Goal: Find specific page/section: Find specific page/section

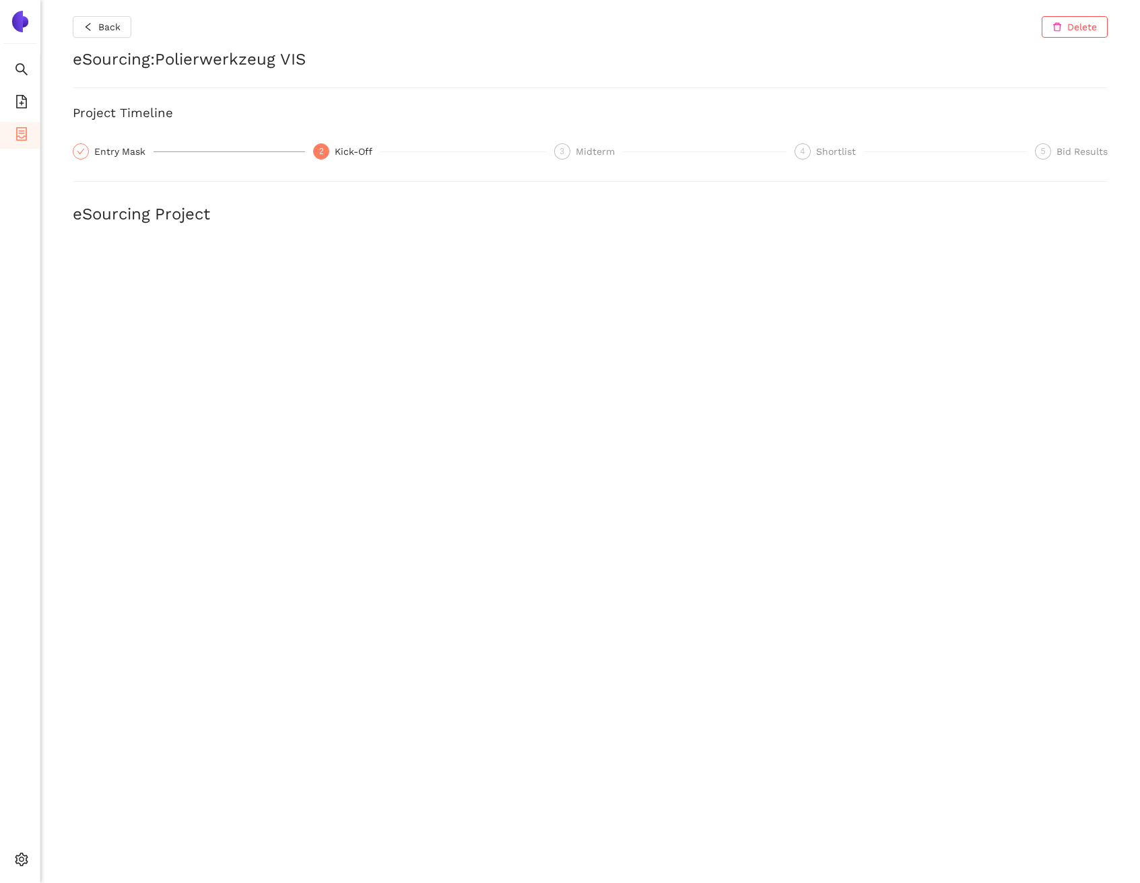
scroll to position [1031, 0]
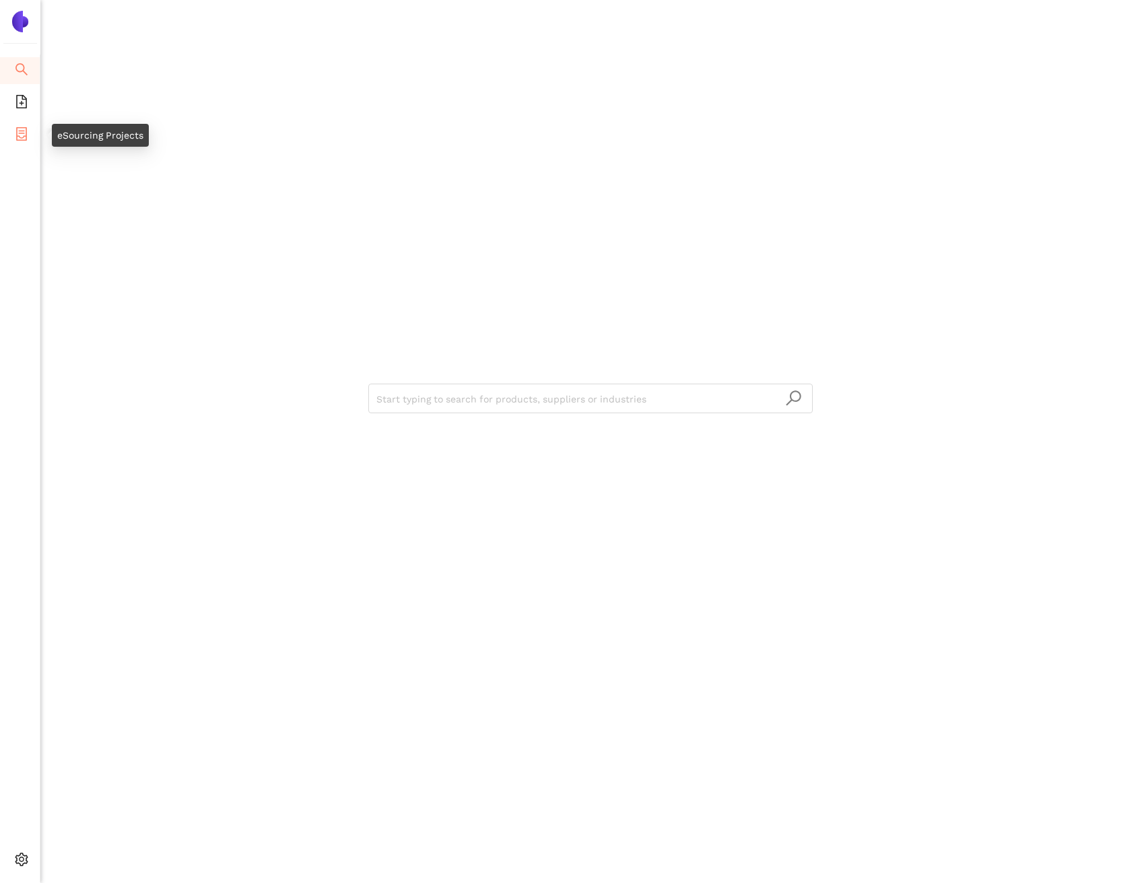
click at [32, 137] on li "eSourcing Projects" at bounding box center [20, 135] width 40 height 27
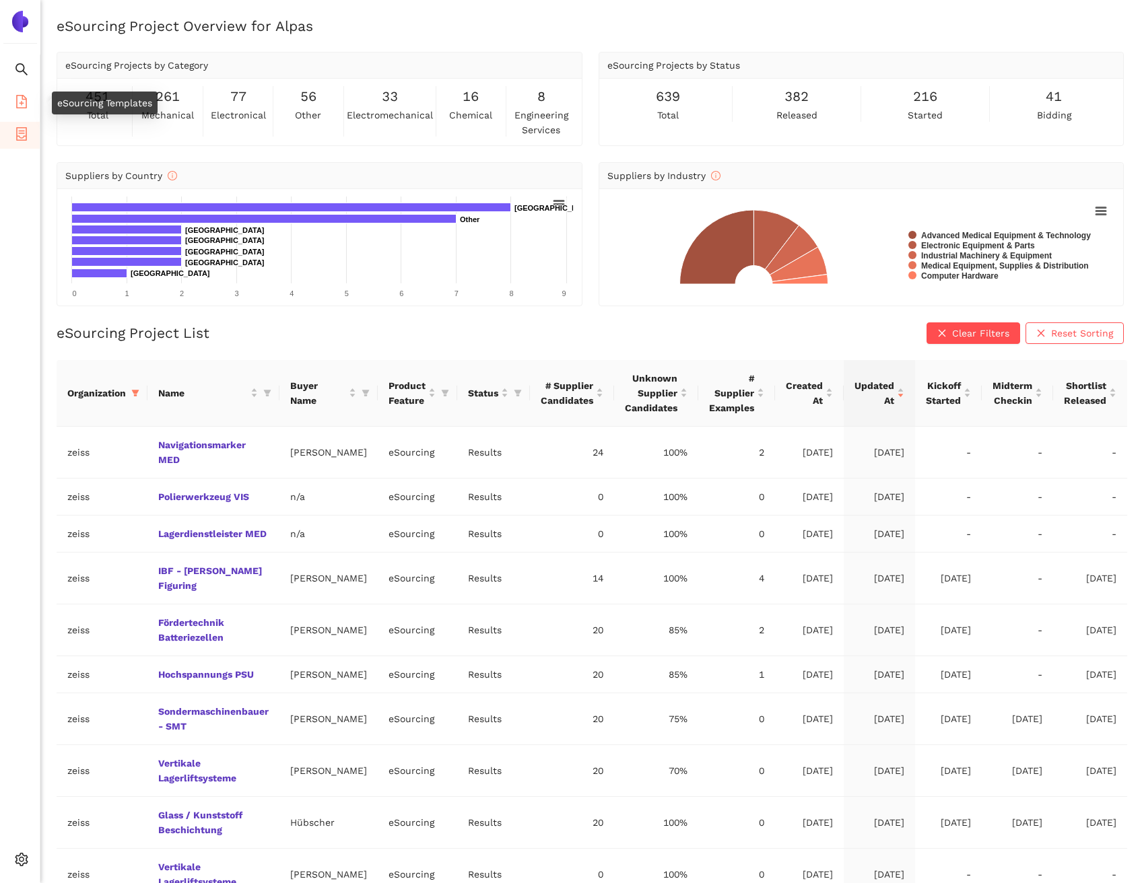
click at [28, 106] on li "eSourcing Templates" at bounding box center [20, 103] width 40 height 27
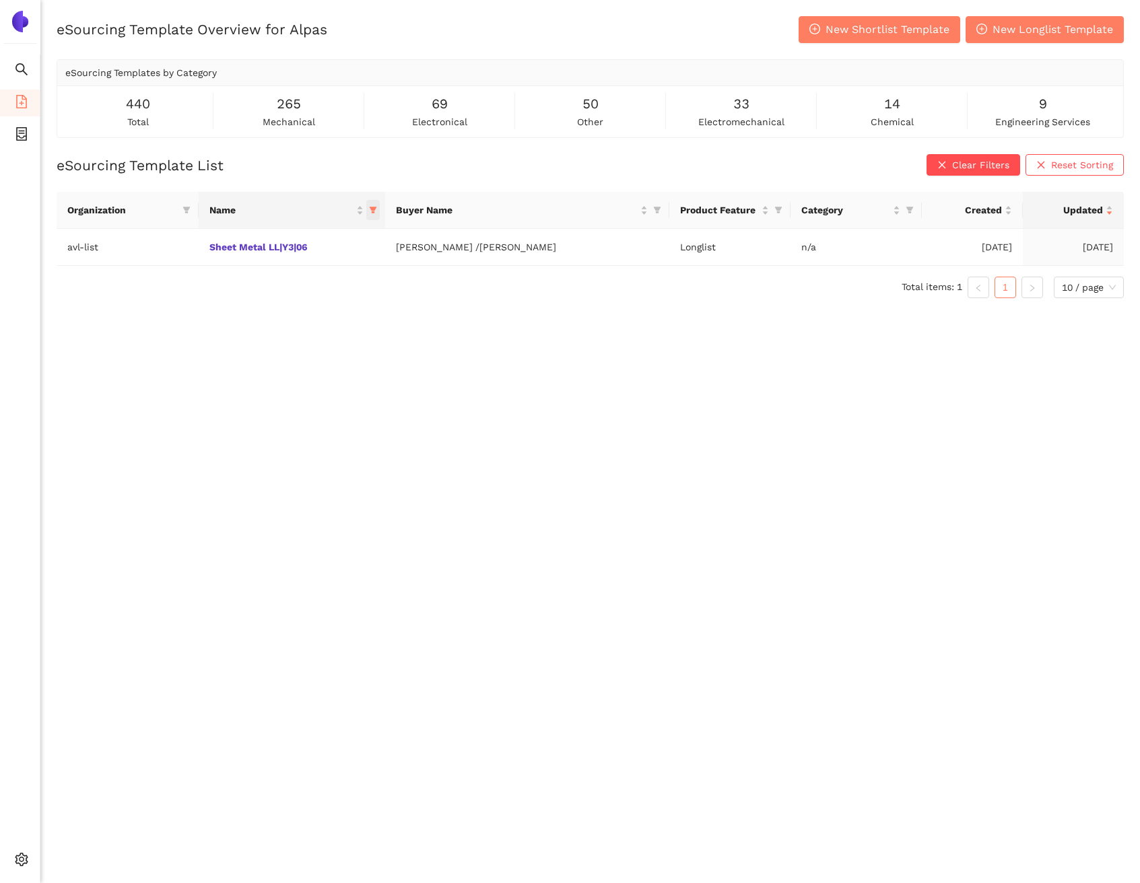
click at [380, 208] on span "this column's title is Name,this column is sortable" at bounding box center [372, 210] width 13 height 20
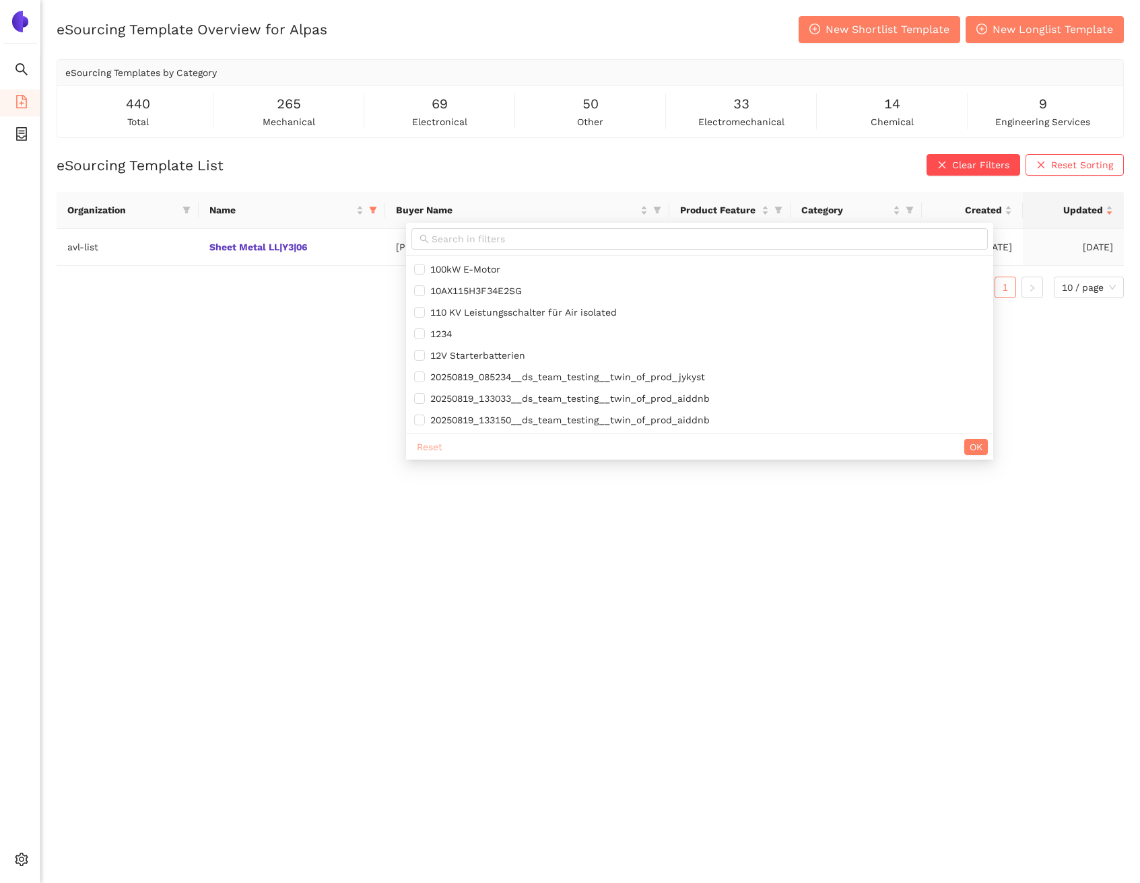
click at [435, 443] on span "Reset" at bounding box center [430, 447] width 26 height 15
checkbox input "false"
click at [986, 448] on button "OK" at bounding box center [976, 447] width 24 height 16
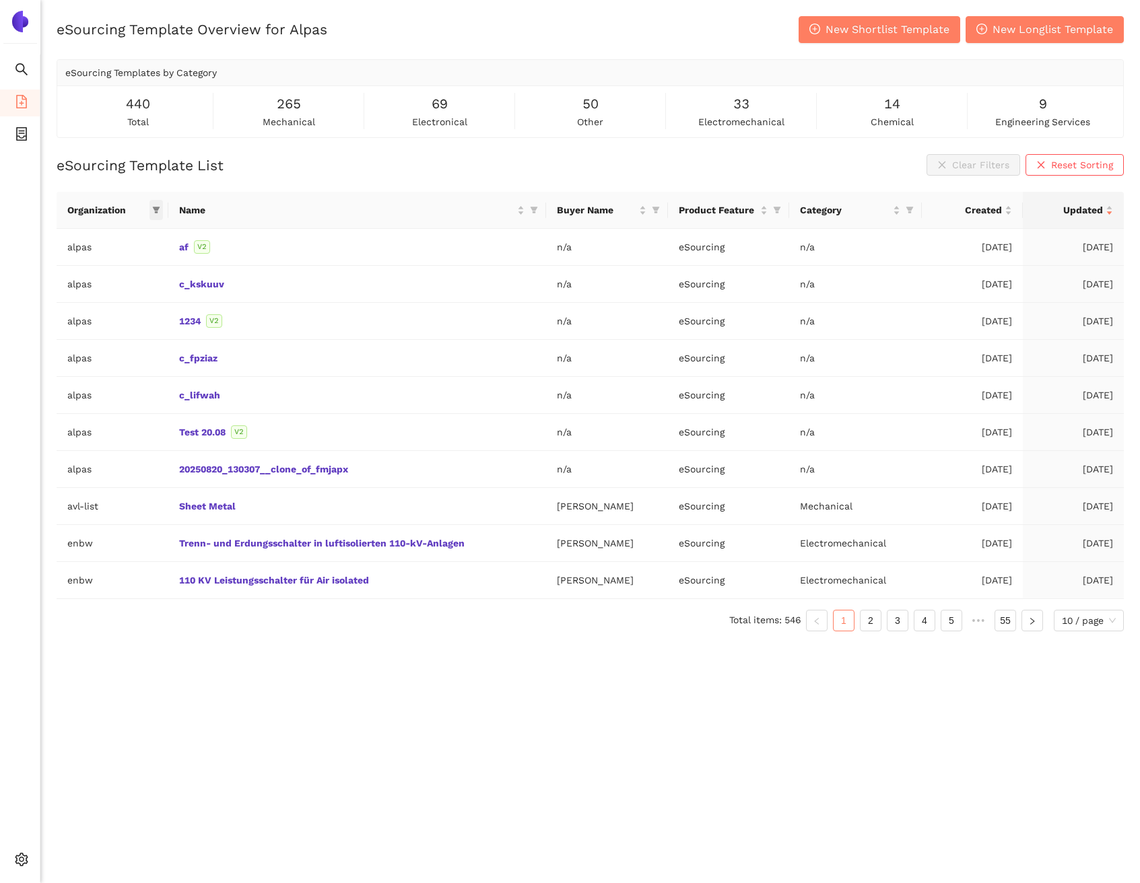
click at [159, 210] on icon "filter" at bounding box center [156, 210] width 8 height 8
click at [135, 232] on input "text" at bounding box center [110, 239] width 110 height 15
type input "ze"
click at [149, 265] on span "zeiss" at bounding box center [96, 269] width 117 height 15
checkbox input "true"
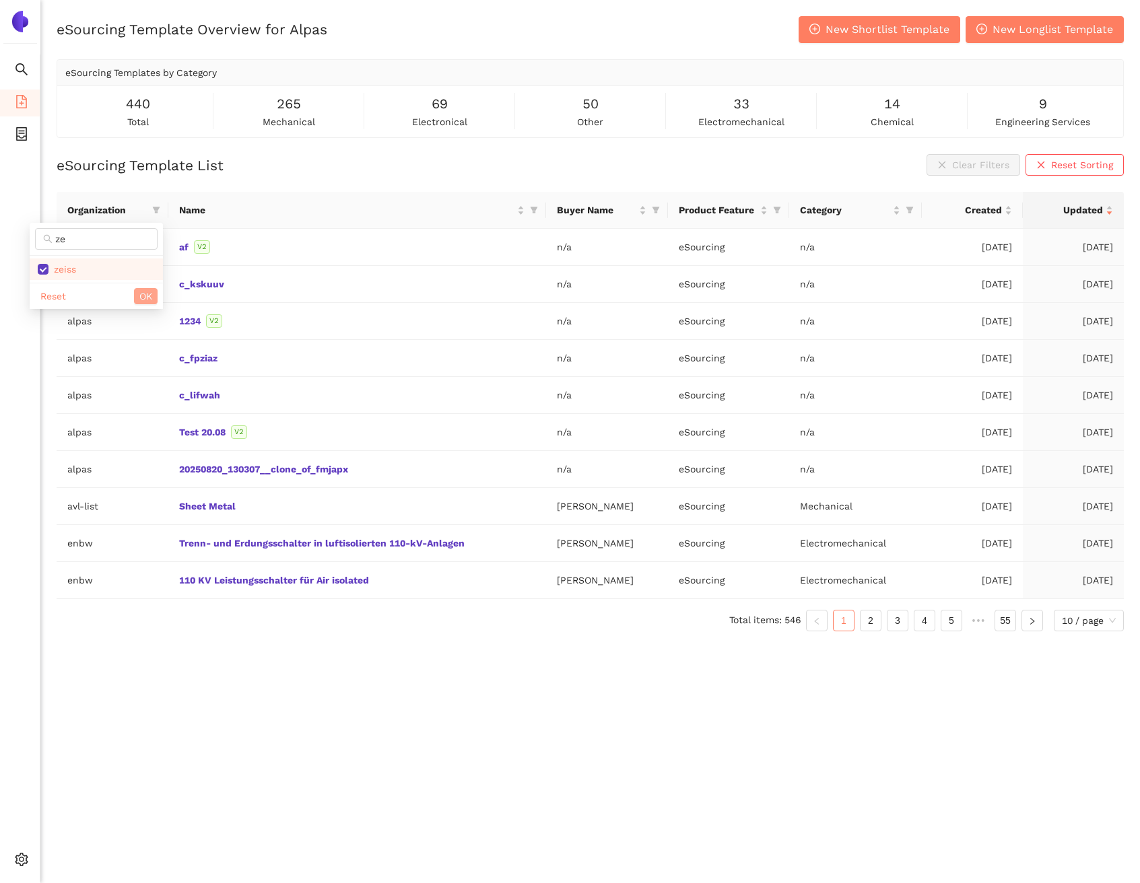
click at [146, 289] on span "OK" at bounding box center [145, 296] width 13 height 15
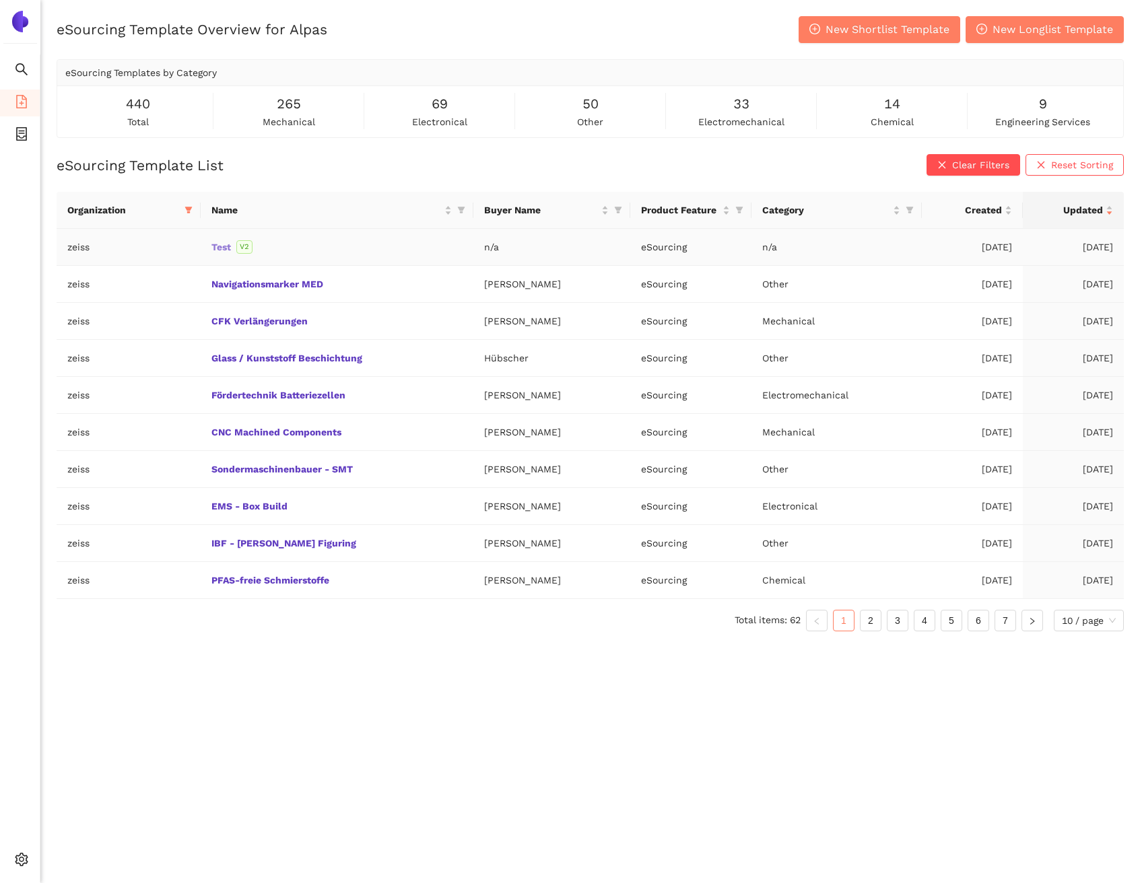
click at [0, 0] on link "Test" at bounding box center [0, 0] width 0 height 0
click at [74, 771] on li "Internal Area" at bounding box center [95, 762] width 111 height 27
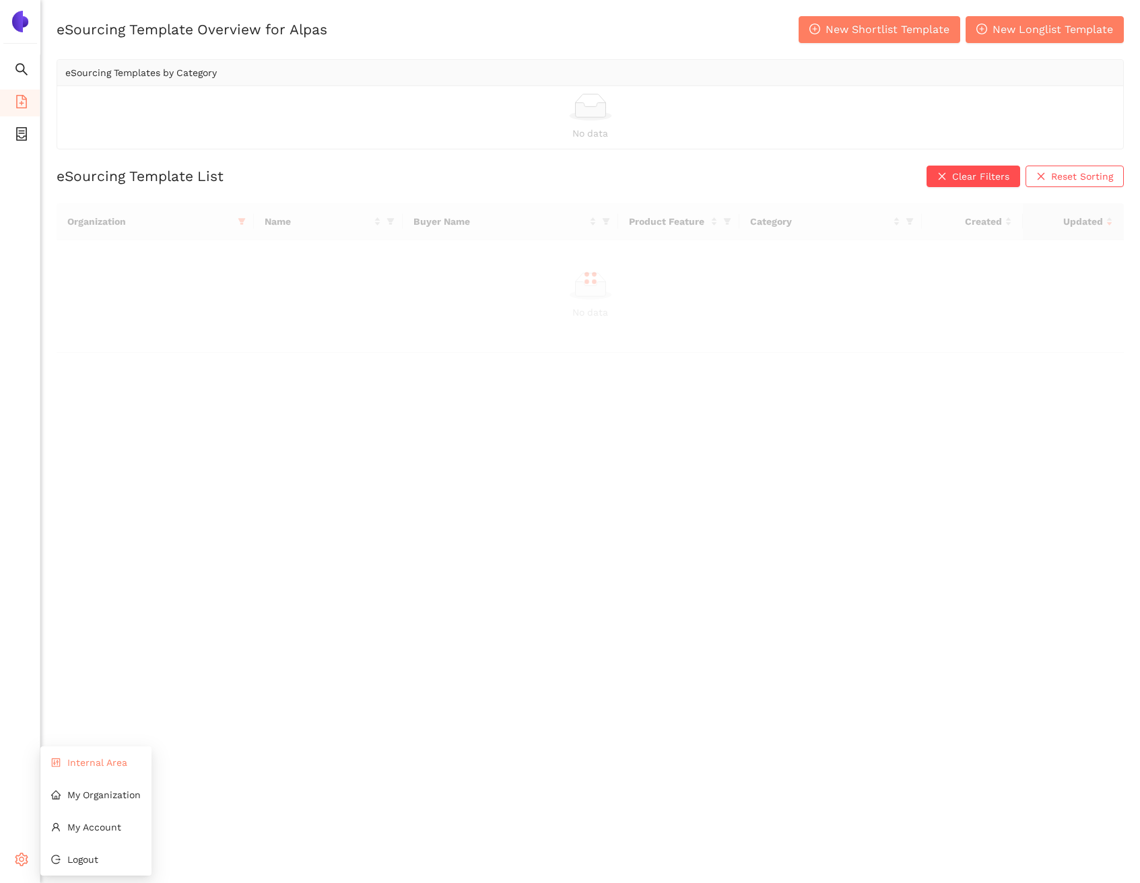
click at [79, 769] on li "Internal Area" at bounding box center [95, 762] width 111 height 27
